Goal: Transaction & Acquisition: Download file/media

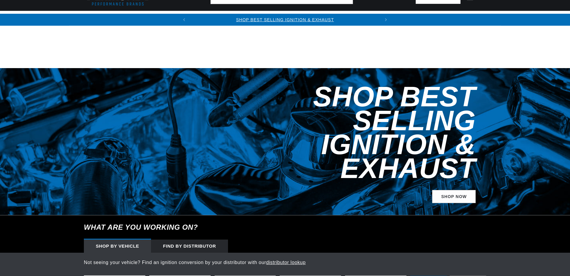
scroll to position [90, 0]
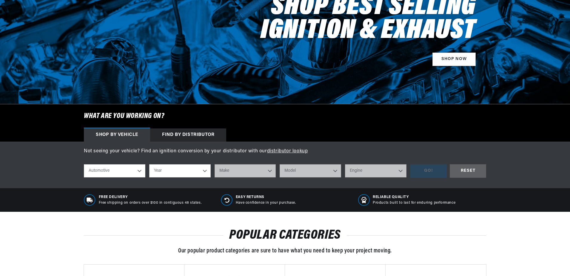
select select "1968"
click at [149, 165] on select "Year 2024 2023 2022 2021 2020 2019 2018 2017 2016 2015 2014 2013 2012 2011 2010…" at bounding box center [179, 170] width 61 height 13
select select "1968"
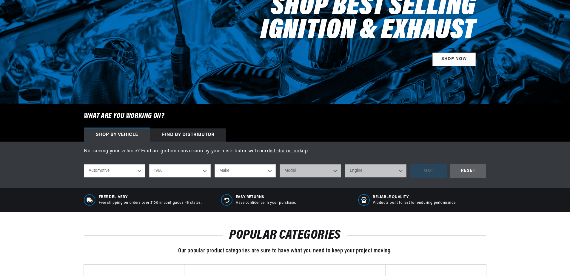
click at [223, 171] on select "Make Alfa Romeo American Motors Aston Martin Austin Austin Healey Avanti Bentle…" at bounding box center [245, 170] width 61 height 13
select select "Ford"
click at [215, 164] on select "Make Alfa Romeo American Motors Aston Martin Austin Austin Healey Avanti Bentle…" at bounding box center [245, 170] width 61 height 13
select select "Ford"
click at [295, 172] on select "Model Bronco Country Sedan Country Squire Custom Custom 500 F-100 F-250 F-350 F…" at bounding box center [310, 170] width 61 height 13
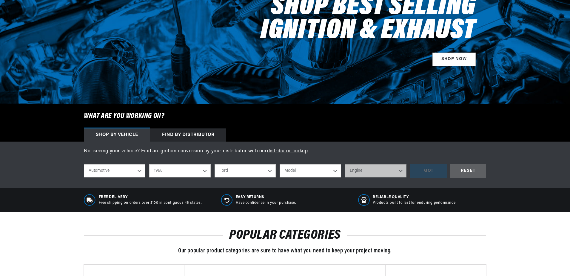
select select "Mustang"
click at [280, 164] on select "Model Bronco Country Sedan Country Squire Custom Custom 500 F-100 F-250 F-350 F…" at bounding box center [310, 170] width 61 height 13
select select "Mustang"
click at [362, 173] on select "Engine" at bounding box center [375, 170] width 61 height 13
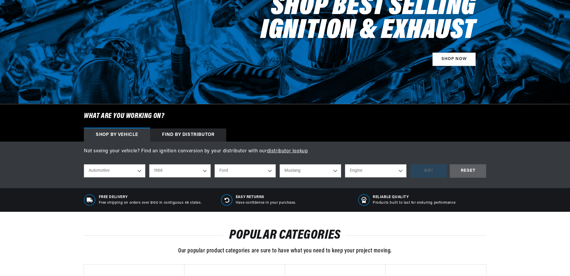
click at [362, 173] on select "Engine 4.1L 4.3L 5.8L 200cid / 3.3L 289cid / 4.7L 302cid / 5.0L 351W 390cid / 6…" at bounding box center [375, 170] width 61 height 13
select select "289cid-4.7L"
click at [345, 164] on select "Engine 4.1L 4.3L 5.8L 200cid / 3.3L 289cid / 4.7L 302cid / 5.0L 351W 390cid / 6…" at bounding box center [375, 170] width 61 height 13
select select "289cid-4.7L"
click at [425, 171] on div "GO!" at bounding box center [428, 170] width 36 height 13
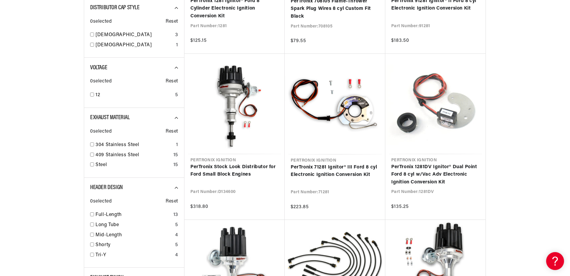
scroll to position [239, 0]
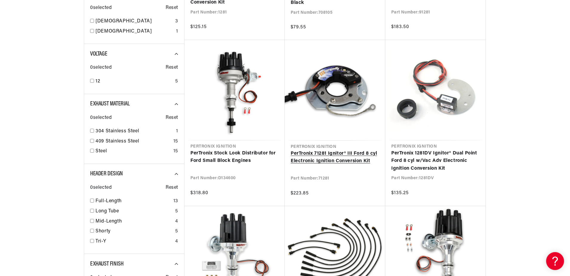
click at [350, 156] on link "PerTronix 71281 Ignitor® III Ford 8 cyl Electronic Ignition Conversion Kit" at bounding box center [335, 157] width 89 height 15
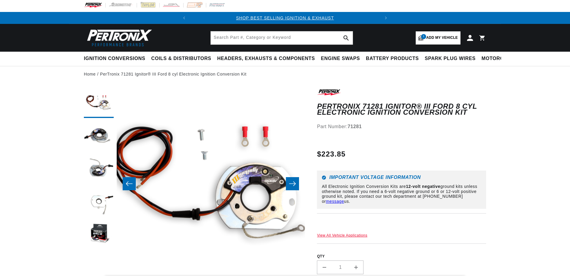
scroll to position [60, 0]
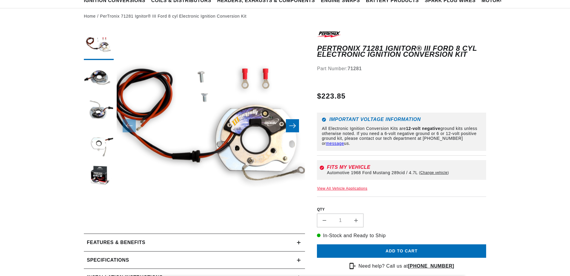
click at [291, 126] on icon "Slide right" at bounding box center [292, 126] width 7 height 6
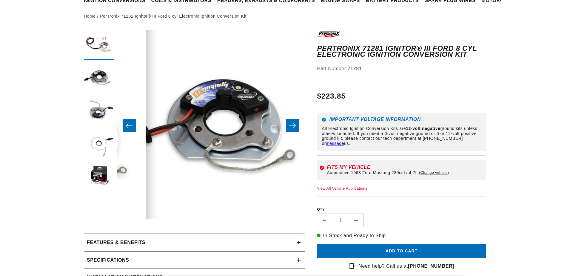
scroll to position [0, 188]
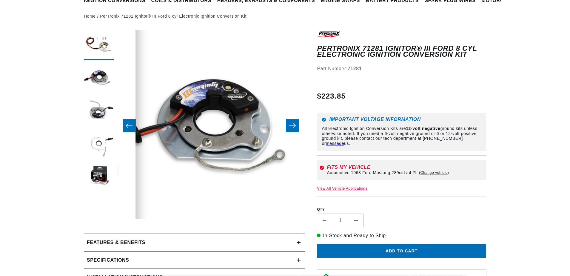
click at [295, 125] on icon "Slide right" at bounding box center [292, 126] width 7 height 6
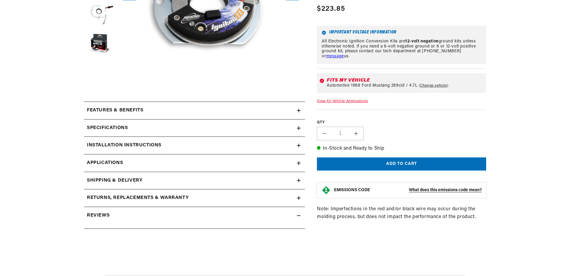
scroll to position [209, 0]
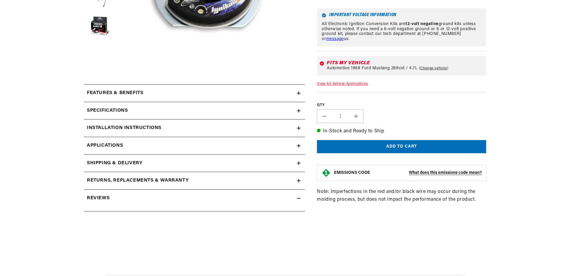
click at [147, 131] on h2 "Installation instructions" at bounding box center [124, 128] width 75 height 8
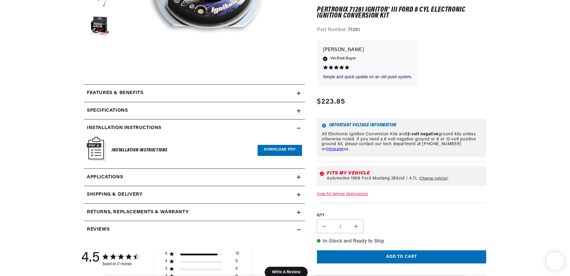
click at [295, 147] on link "Download PDF" at bounding box center [280, 150] width 44 height 11
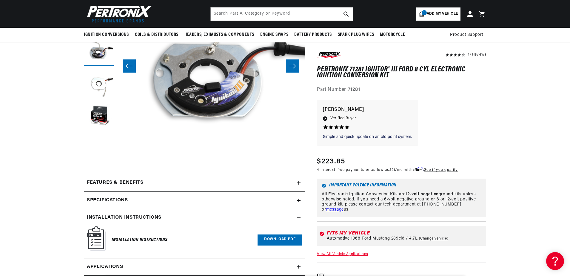
scroll to position [0, 0]
